Goal: Information Seeking & Learning: Learn about a topic

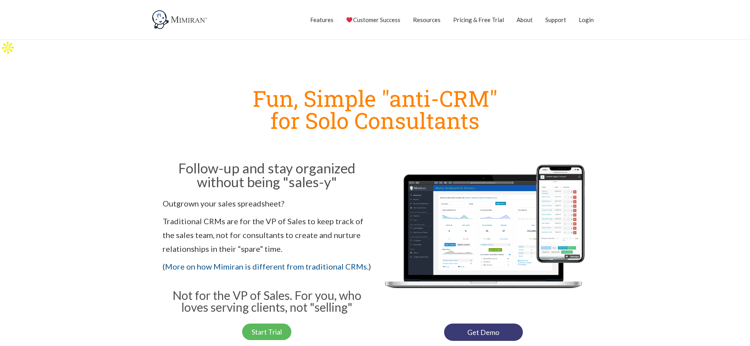
click at [491, 207] on img at bounding box center [483, 237] width 209 height 157
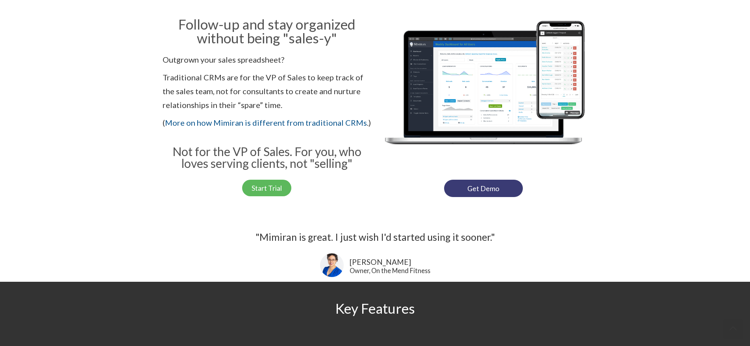
scroll to position [157, 0]
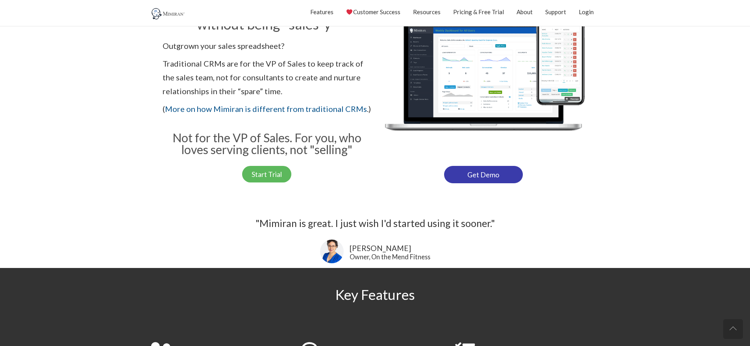
click at [492, 167] on link "Get Demo" at bounding box center [483, 174] width 79 height 17
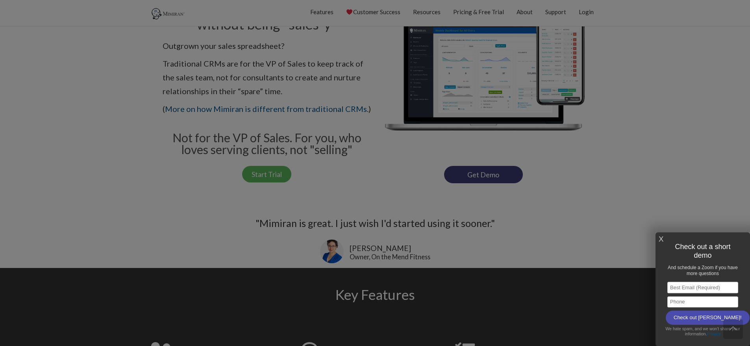
click at [660, 238] on link "X" at bounding box center [661, 239] width 5 height 13
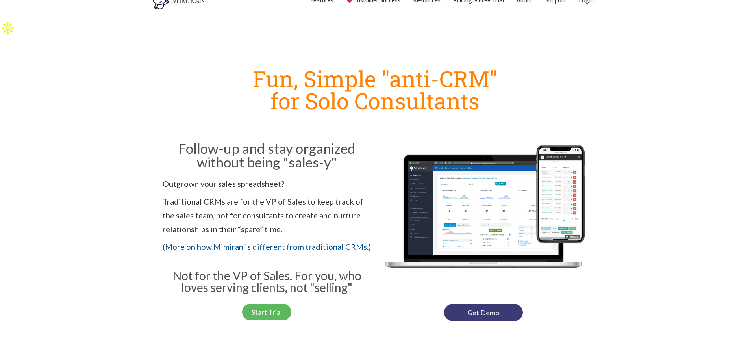
scroll to position [0, 0]
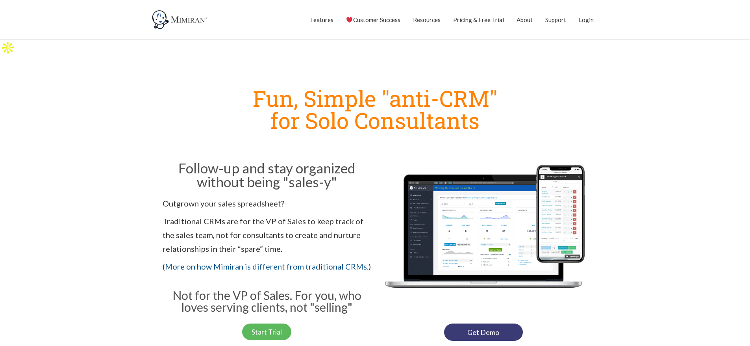
click at [453, 209] on img at bounding box center [483, 237] width 209 height 157
click at [488, 23] on link "Pricing & Free Trial" at bounding box center [478, 20] width 51 height 20
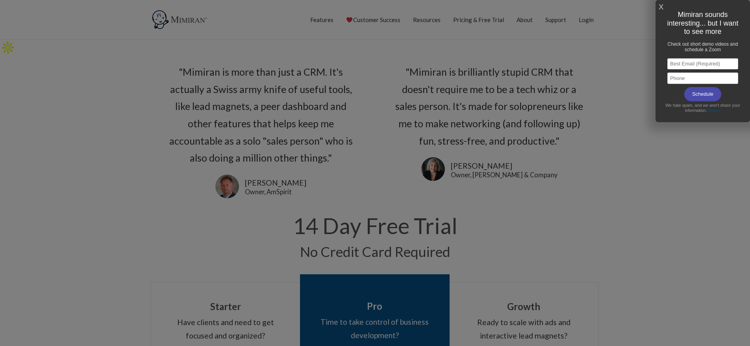
click at [659, 6] on link "X" at bounding box center [661, 7] width 5 height 13
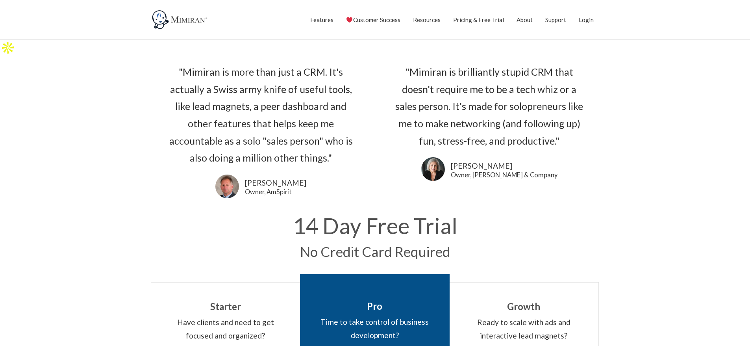
click at [307, 20] on nav "Features CRM for Independent Consultants that’s fun Get More Referrals Schedule…" at bounding box center [375, 19] width 449 height 39
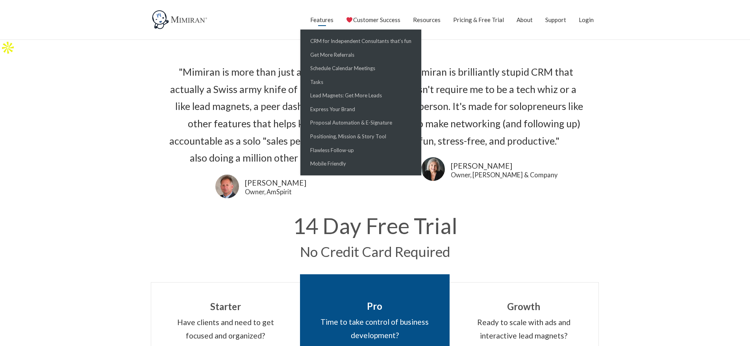
click at [319, 19] on link "Features" at bounding box center [321, 20] width 23 height 20
click at [340, 147] on link "Flawless Follow-up" at bounding box center [360, 150] width 117 height 14
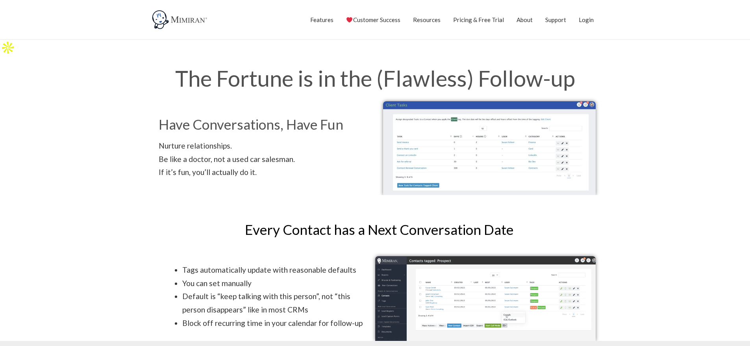
drag, startPoint x: 482, startPoint y: 8, endPoint x: 297, endPoint y: 35, distance: 186.9
click at [309, 39] on nav "Features CRM for Independent Consultants that’s fun Get More Referrals Schedule…" at bounding box center [375, 19] width 449 height 39
click at [169, 22] on img at bounding box center [180, 20] width 59 height 20
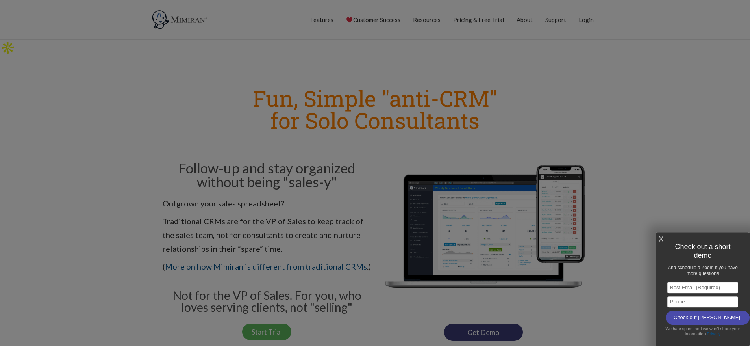
click at [648, 187] on div at bounding box center [375, 173] width 750 height 346
click at [664, 237] on div "X Check out a short demo And schedule a Zoom if you have more questions Email A…" at bounding box center [702, 289] width 94 height 114
click at [662, 237] on link "X" at bounding box center [661, 239] width 5 height 13
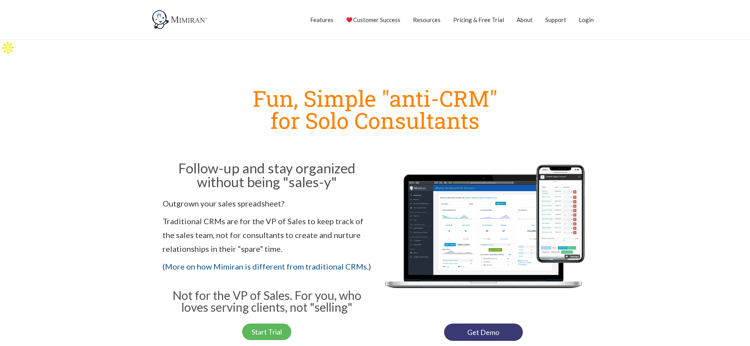
click at [456, 209] on img at bounding box center [483, 237] width 209 height 157
